Goal: Information Seeking & Learning: Learn about a topic

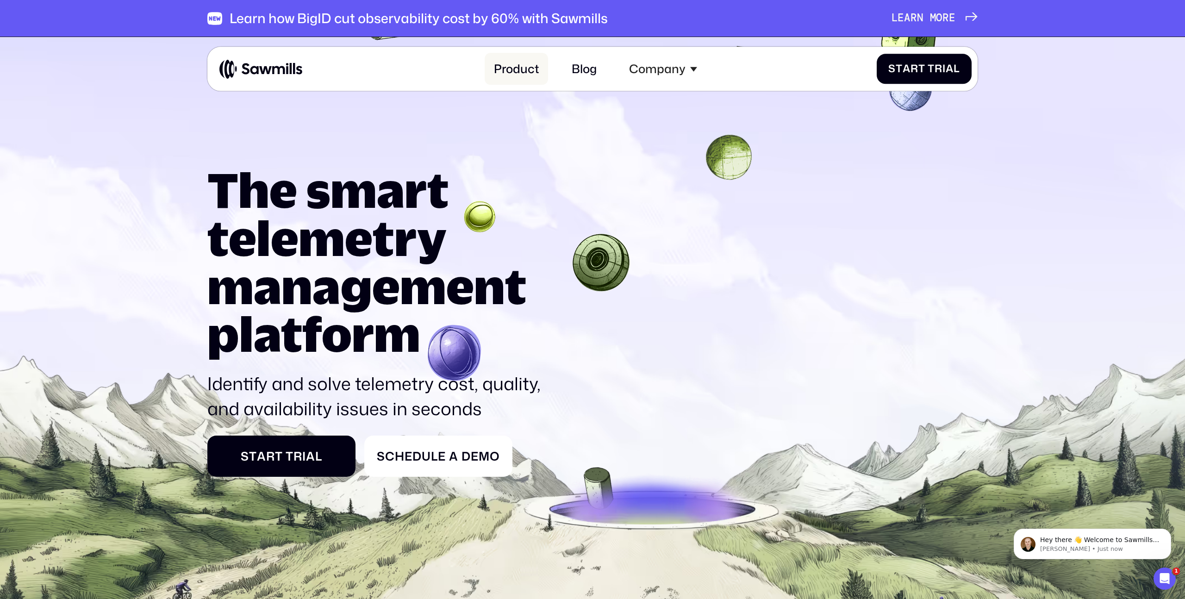
click at [518, 71] on link "Product" at bounding box center [515, 69] width 63 height 32
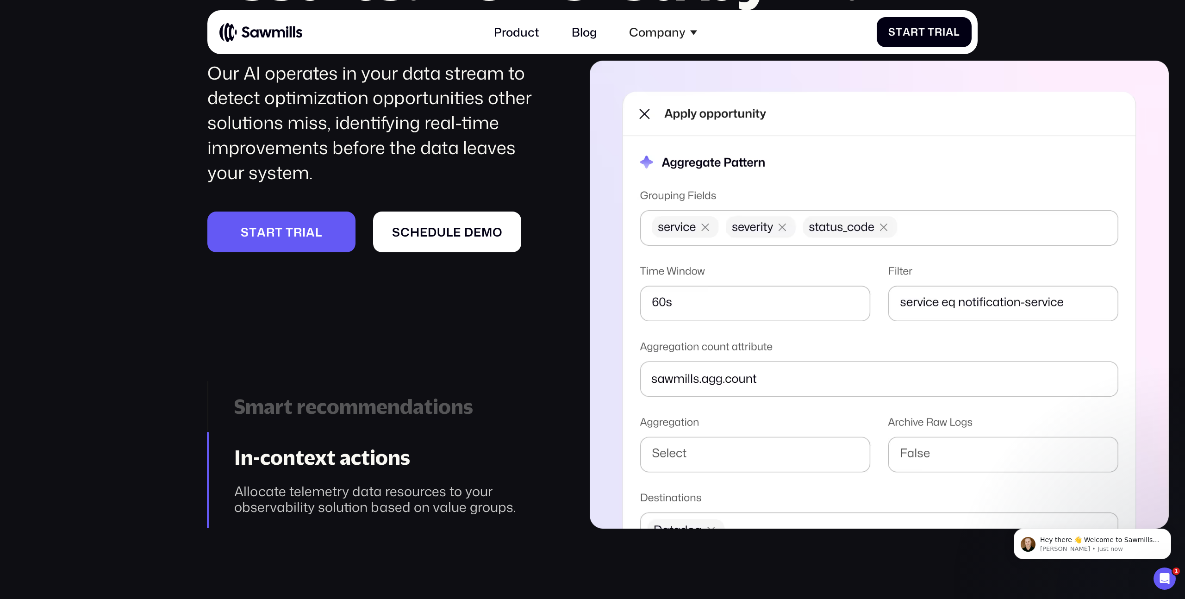
scroll to position [1788, 0]
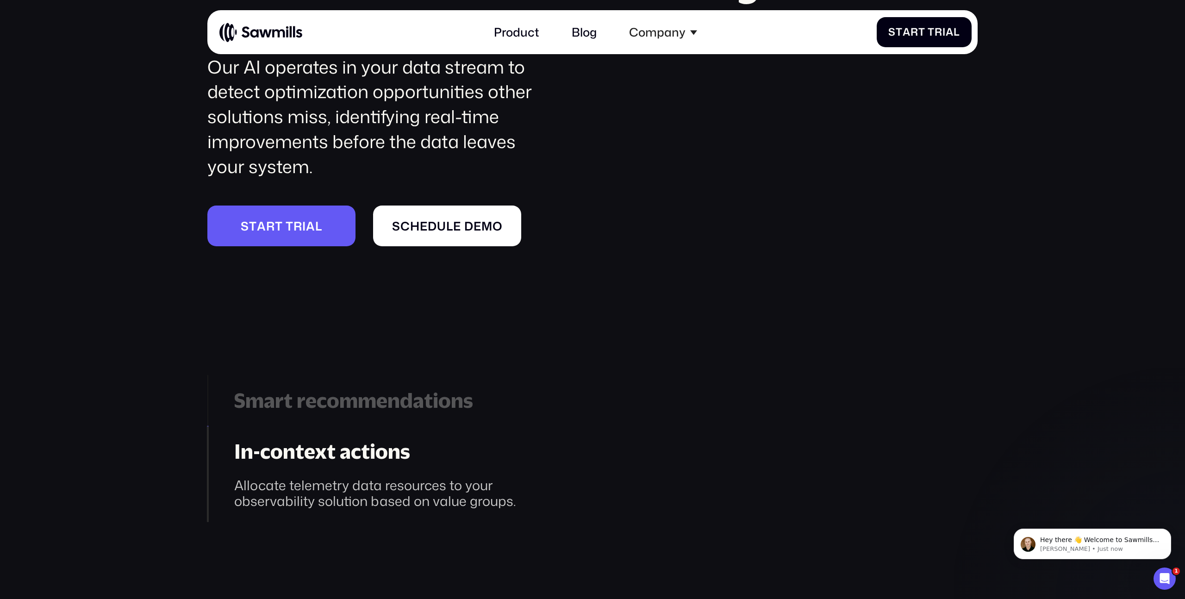
click at [660, 482] on img at bounding box center [866, 289] width 552 height 468
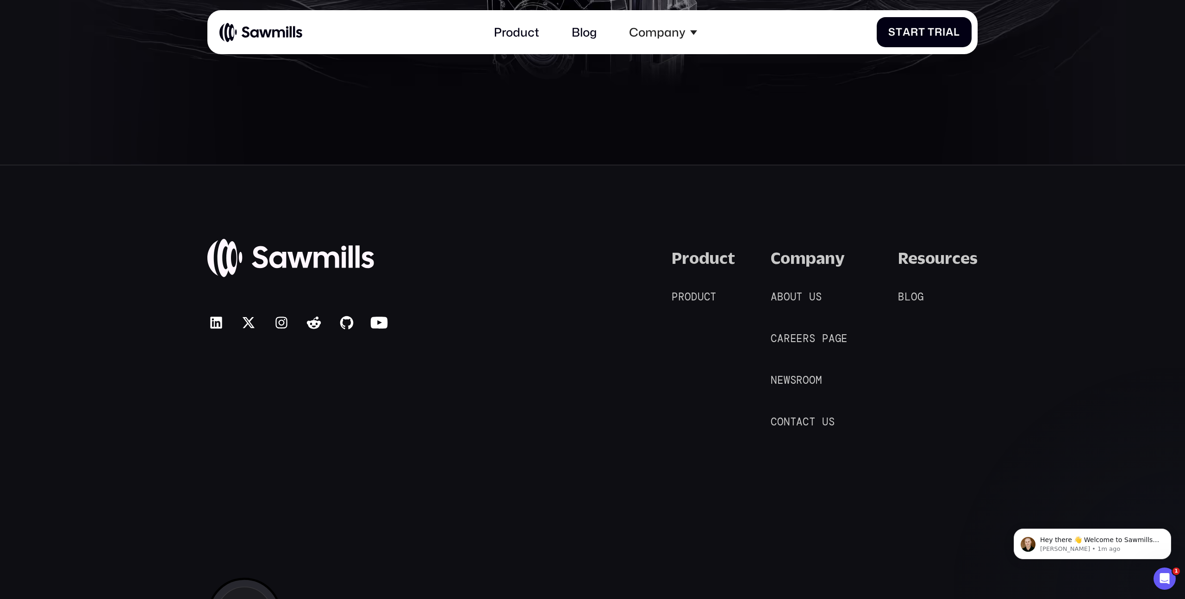
scroll to position [5942, 0]
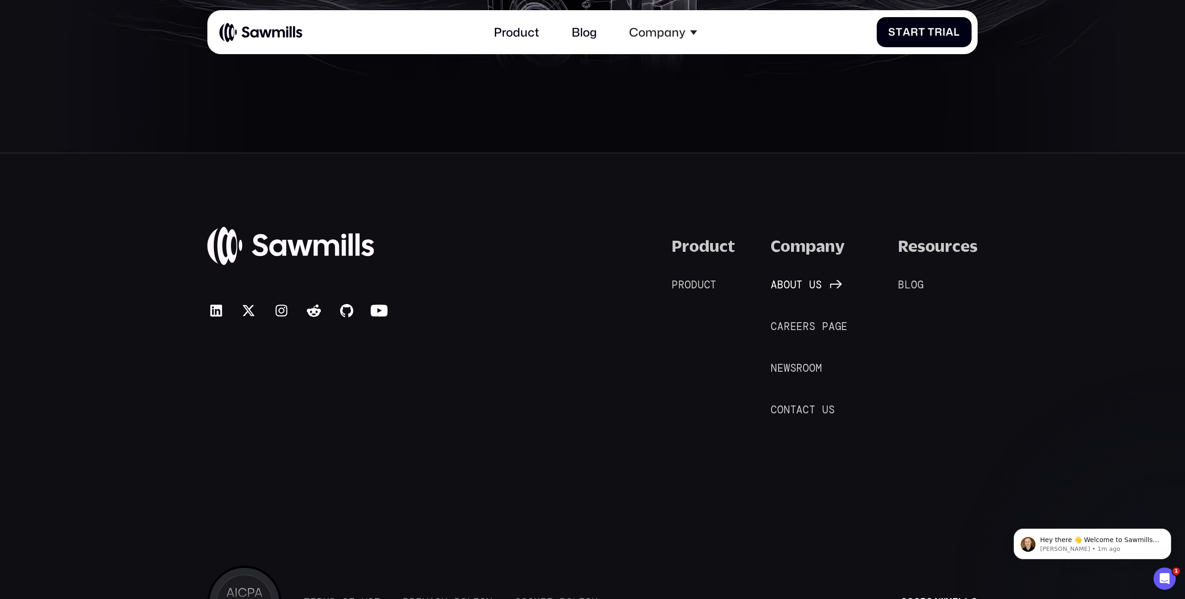
click at [787, 286] on span "o" at bounding box center [786, 285] width 6 height 12
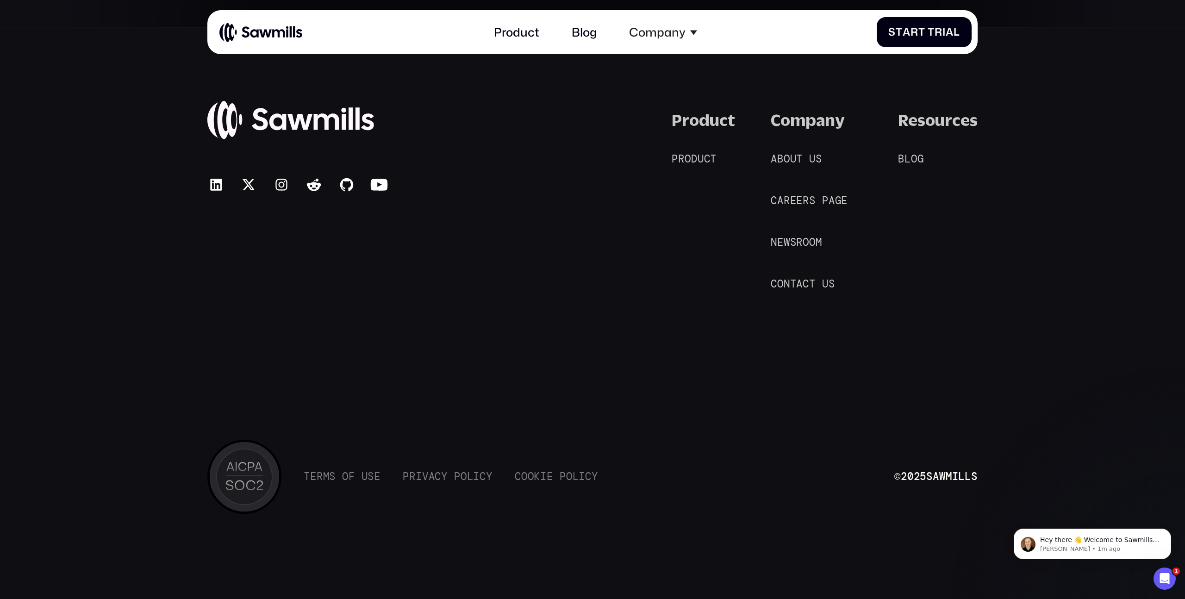
scroll to position [2861, 0]
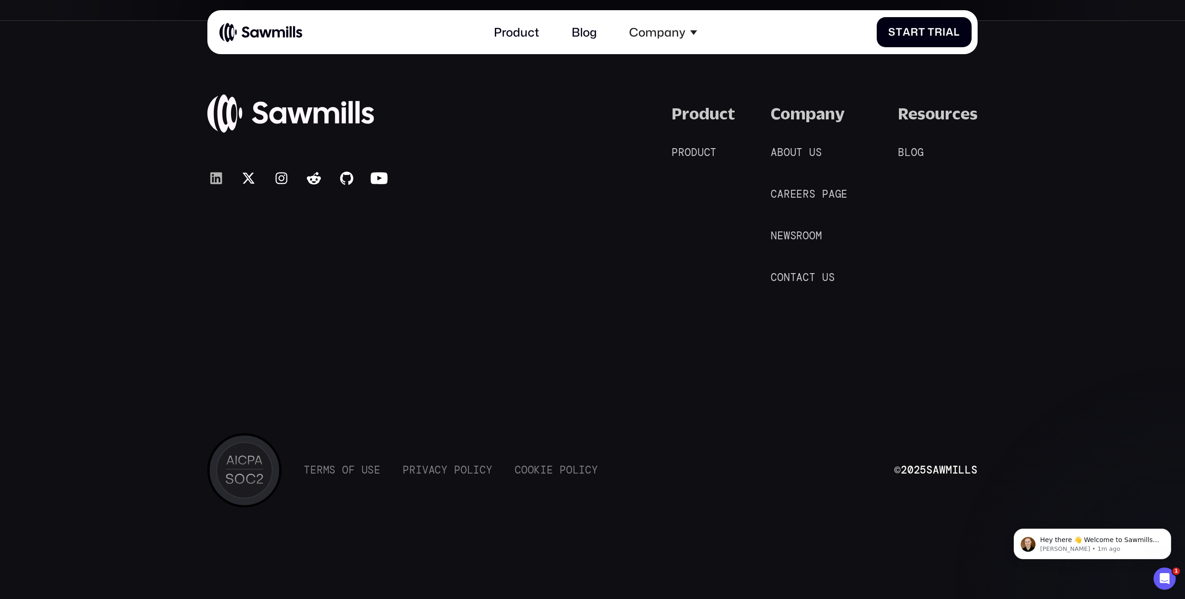
click at [218, 174] on icon at bounding box center [216, 178] width 12 height 12
